Goal: Task Accomplishment & Management: Use online tool/utility

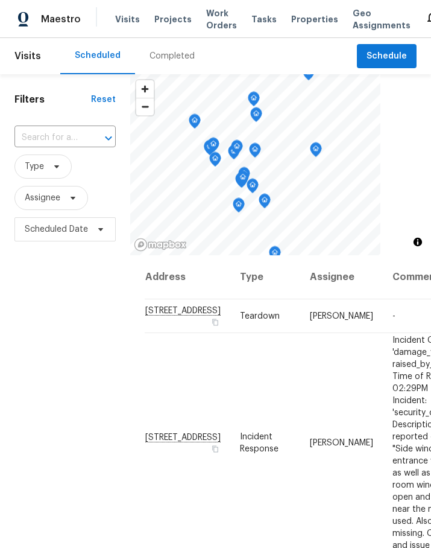
click at [166, 24] on span "Projects" at bounding box center [172, 19] width 37 height 12
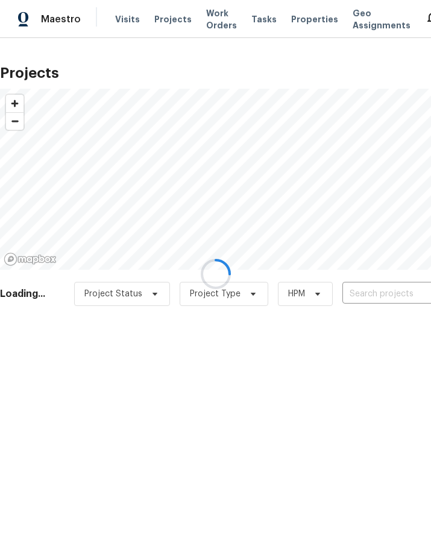
click at [388, 297] on div at bounding box center [215, 274] width 431 height 548
click at [375, 289] on div at bounding box center [215, 274] width 431 height 548
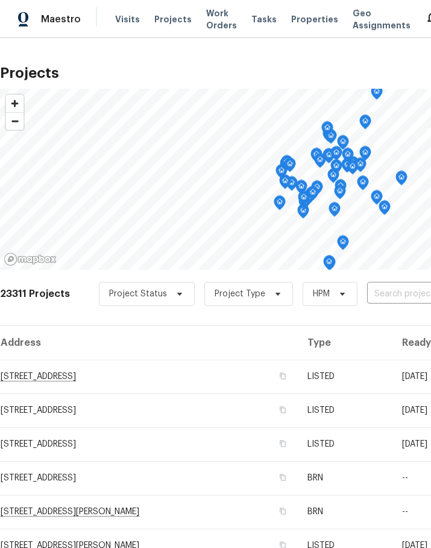
click at [391, 292] on input "text" at bounding box center [436, 294] width 138 height 19
type input "13424"
click at [330, 320] on li "13424 Kibworth Ln, Charlotte, NC 28273" at bounding box center [340, 321] width 176 height 20
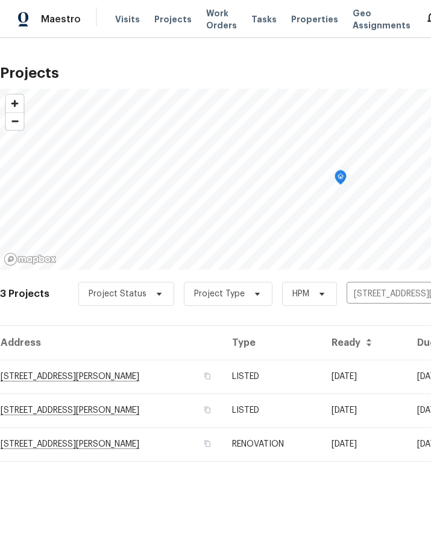
click at [113, 382] on td "13424 Kibworth Ln, Charlotte, NC 28273" at bounding box center [111, 376] width 223 height 34
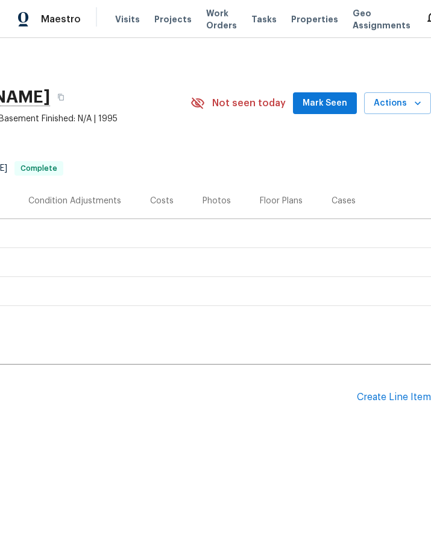
scroll to position [0, 250]
click at [247, 426] on div "No line items." at bounding box center [91, 431] width 682 height 12
click at [393, 394] on div "Create Line Item" at bounding box center [394, 396] width 74 height 11
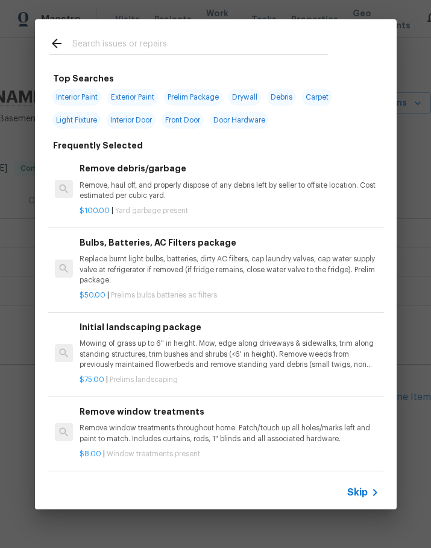
click at [229, 30] on div at bounding box center [189, 43] width 308 height 48
click at [224, 39] on input "text" at bounding box center [200, 45] width 256 height 18
type input "Gate"
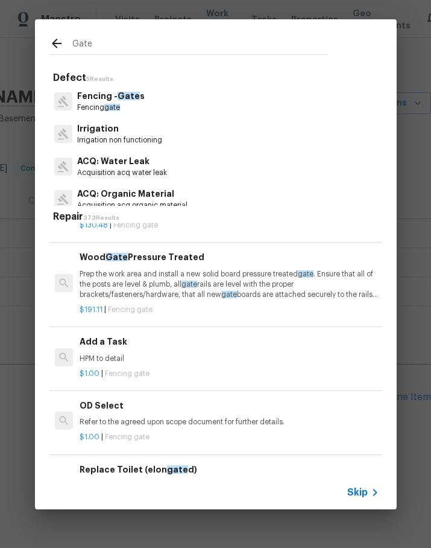
scroll to position [320, 0]
click at [138, 358] on p "HPM to detail" at bounding box center [229, 358] width 299 height 10
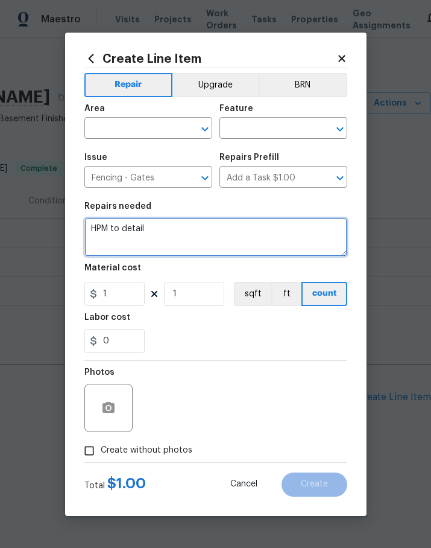
click at [104, 224] on textarea "HPM to detail" at bounding box center [215, 237] width 263 height 39
click at [100, 230] on textarea "HPM to detail" at bounding box center [215, 237] width 263 height 39
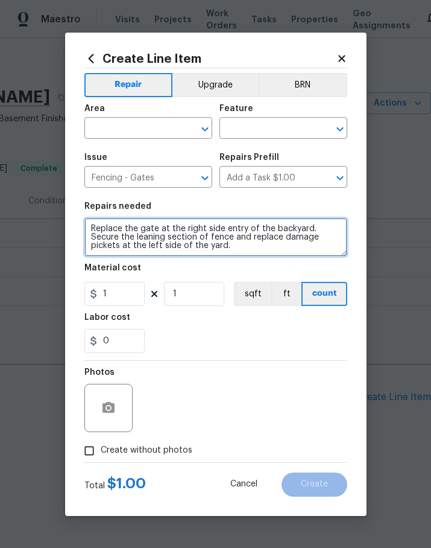
type textarea "Replace the gate at the right side entry of the backyard. Secure the leaning se…"
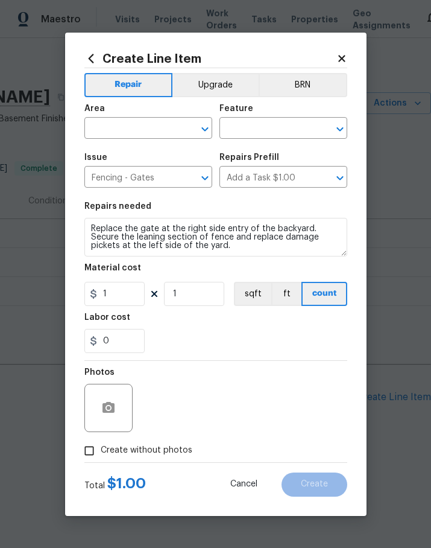
click at [140, 124] on input "text" at bounding box center [131, 129] width 94 height 19
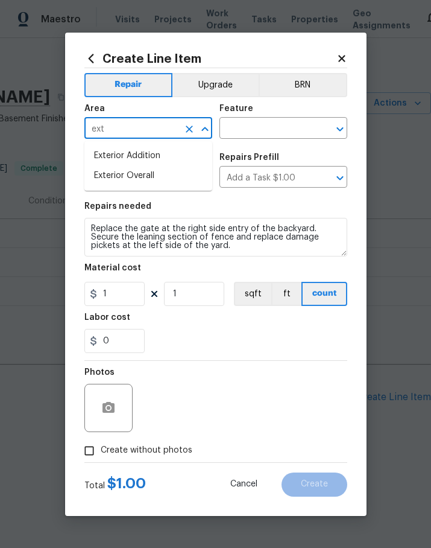
click at [160, 178] on li "Exterior Overall" at bounding box center [148, 176] width 128 height 20
type input "Exterior Overall"
click at [282, 127] on input "text" at bounding box center [267, 129] width 94 height 19
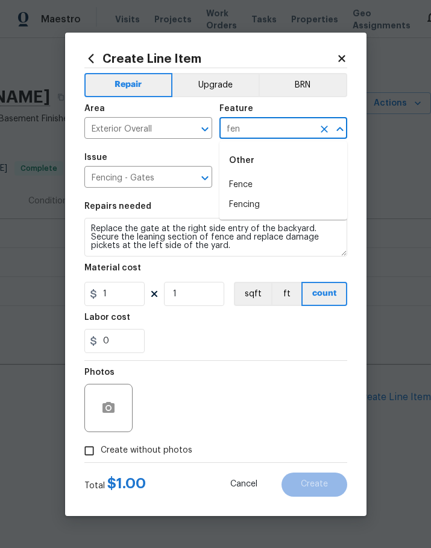
click at [275, 184] on li "Fence" at bounding box center [284, 185] width 128 height 20
type input "Fence"
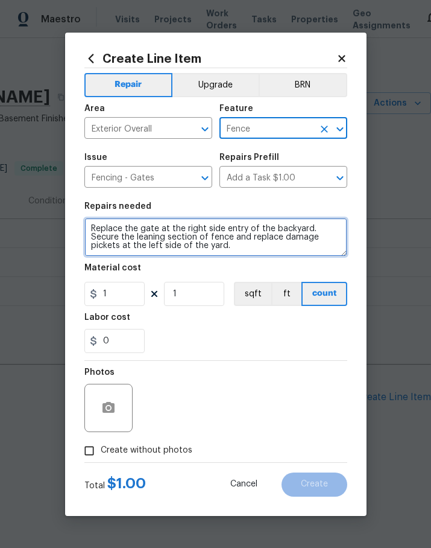
click at [303, 237] on textarea "Replace the gate at the right side entry of the backyard. Secure the leaning se…" at bounding box center [215, 237] width 263 height 39
click at [284, 238] on textarea "Replace the gate at the right side entry of the backyard. Secure the leaning se…" at bounding box center [215, 237] width 263 height 39
type textarea "Replace the gate at the right side entry of the backyard. Secure the leaning se…"
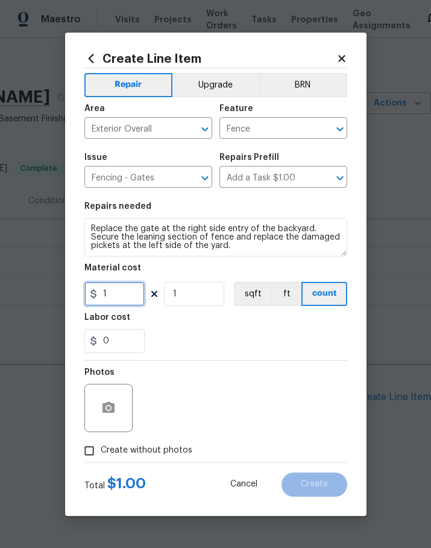
click at [135, 298] on input "1" at bounding box center [114, 294] width 60 height 24
click at [130, 296] on input "200" at bounding box center [114, 294] width 60 height 24
type input "250"
click at [111, 421] on button "button" at bounding box center [108, 407] width 29 height 29
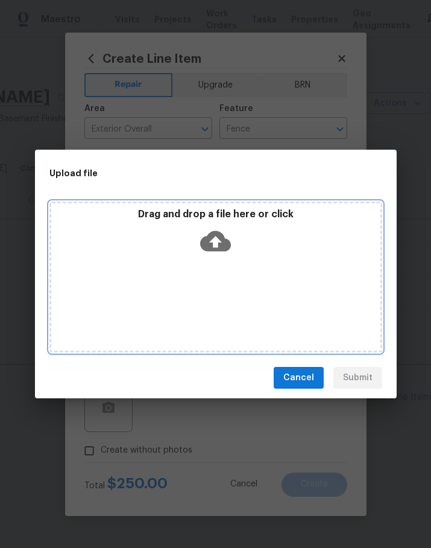
click at [228, 245] on icon at bounding box center [215, 241] width 31 height 21
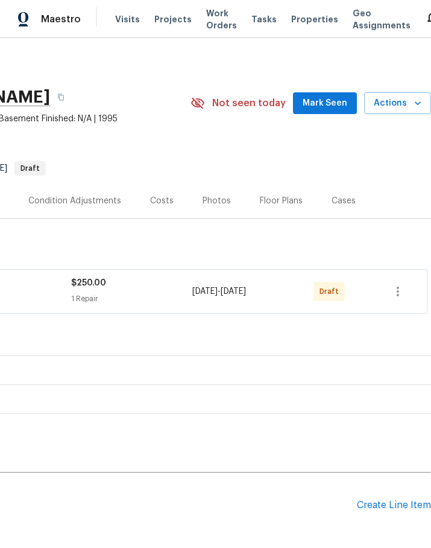
scroll to position [0, 250]
click at [394, 285] on icon "button" at bounding box center [398, 291] width 14 height 14
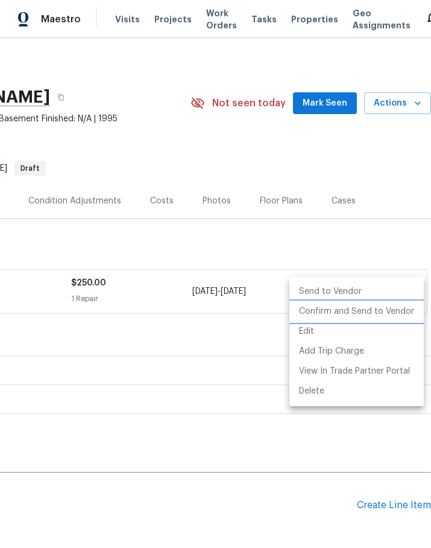
click at [361, 306] on li "Confirm and Send to Vendor" at bounding box center [357, 312] width 135 height 20
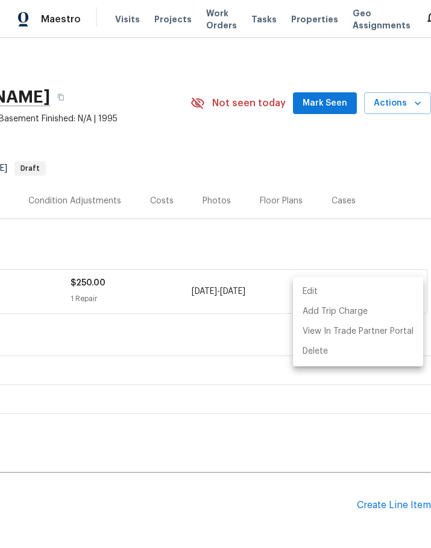
click at [358, 173] on div at bounding box center [215, 274] width 431 height 548
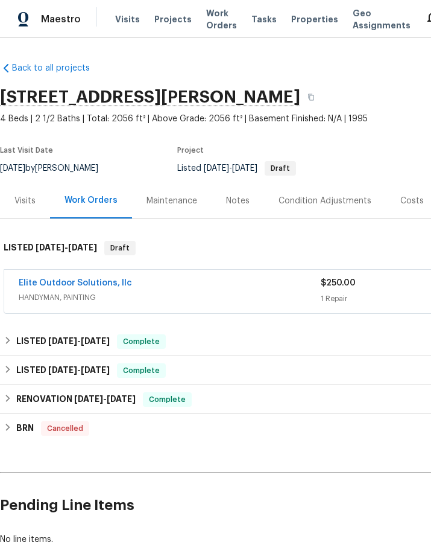
scroll to position [0, 0]
click at [86, 283] on link "Elite Outdoor Solutions, llc" at bounding box center [75, 283] width 113 height 8
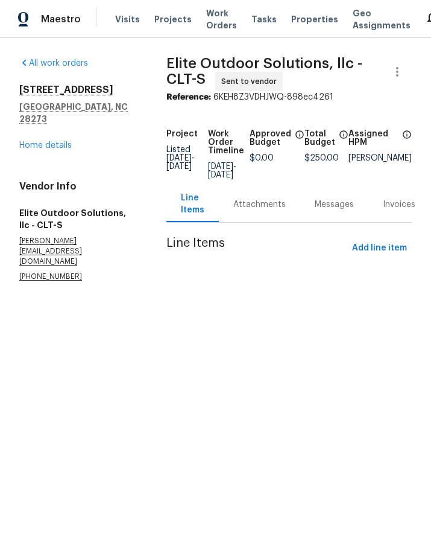
click at [332, 186] on div "Messages" at bounding box center [334, 204] width 68 height 36
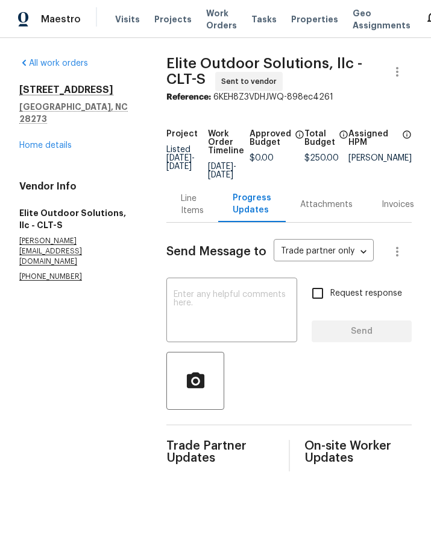
click at [197, 290] on textarea at bounding box center [232, 311] width 116 height 42
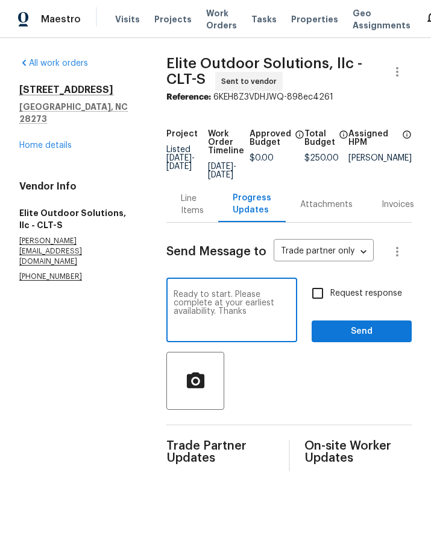
type textarea "Ready to start. Please complete at your earliest availability. Thanks"
click at [315, 280] on input "Request response" at bounding box center [317, 292] width 25 height 25
checkbox input "true"
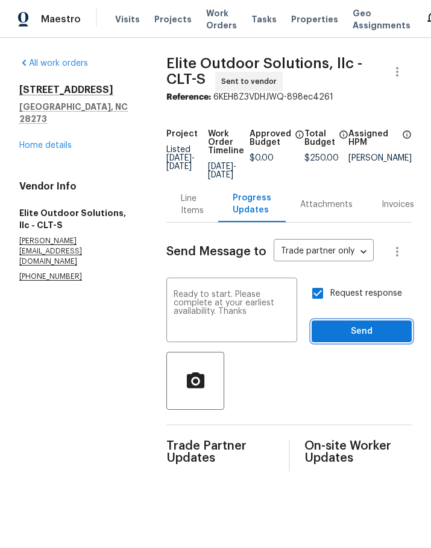
click at [362, 328] on span "Send" at bounding box center [361, 331] width 81 height 15
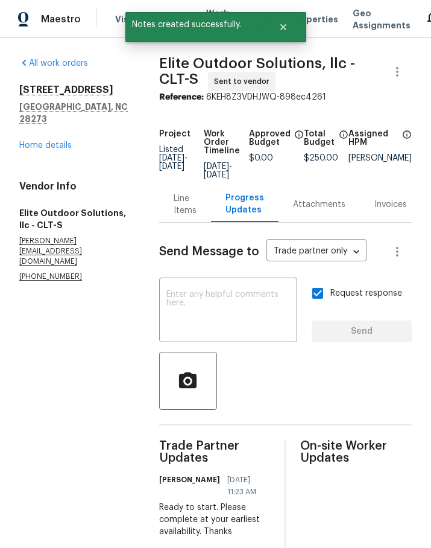
click at [59, 10] on div "Maestro" at bounding box center [40, 19] width 81 height 24
